Goal: Information Seeking & Learning: Check status

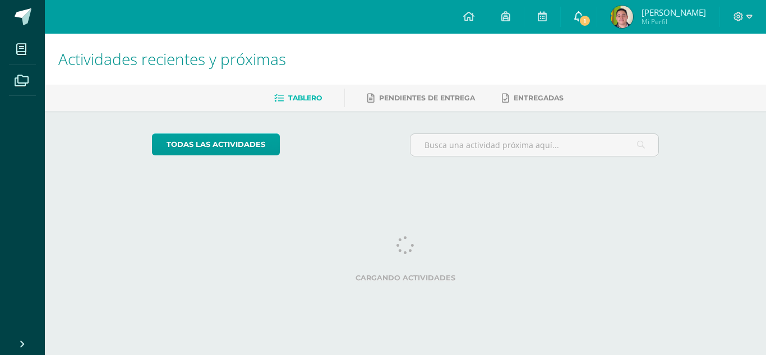
click at [584, 19] on span "1" at bounding box center [585, 21] width 12 height 12
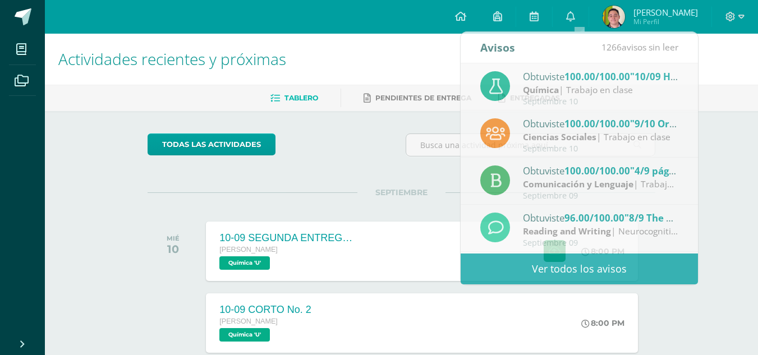
click at [429, 70] on h1 "Actividades recientes y próximas" at bounding box center [401, 59] width 686 height 51
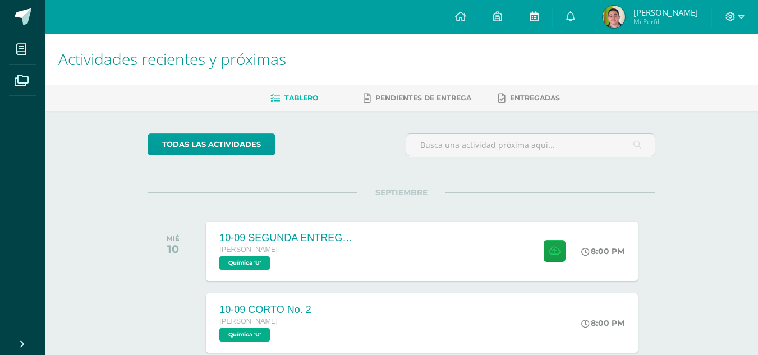
click at [539, 14] on link at bounding box center [534, 17] width 36 height 34
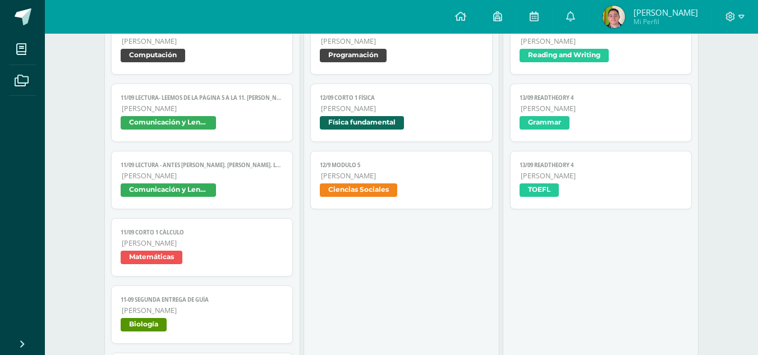
scroll to position [739, 0]
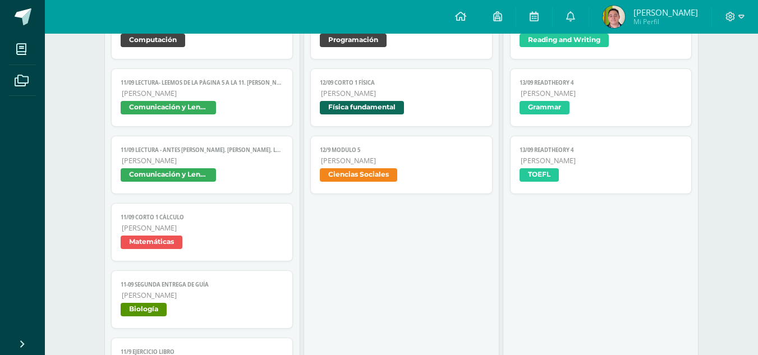
click at [624, 20] on img at bounding box center [614, 17] width 22 height 22
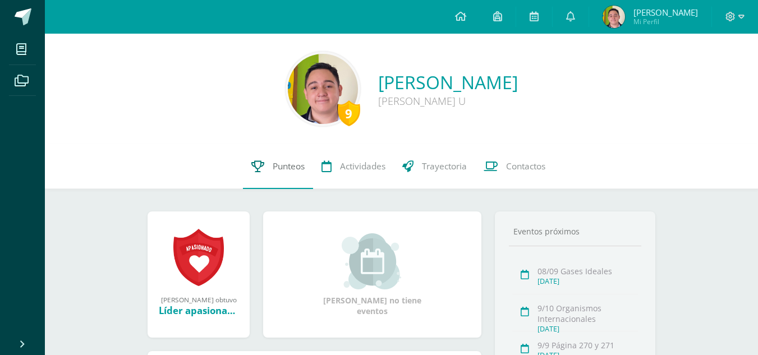
click at [251, 183] on link "Punteos" at bounding box center [278, 166] width 70 height 45
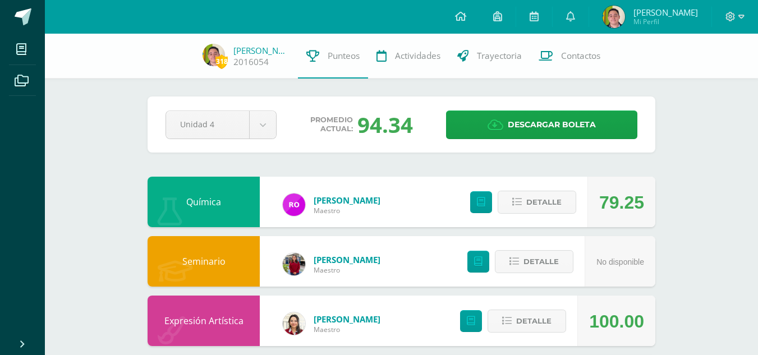
click at [488, 191] on div "Detalle" at bounding box center [520, 202] width 134 height 50
click at [488, 195] on link at bounding box center [481, 202] width 22 height 22
